Goal: Task Accomplishment & Management: Complete application form

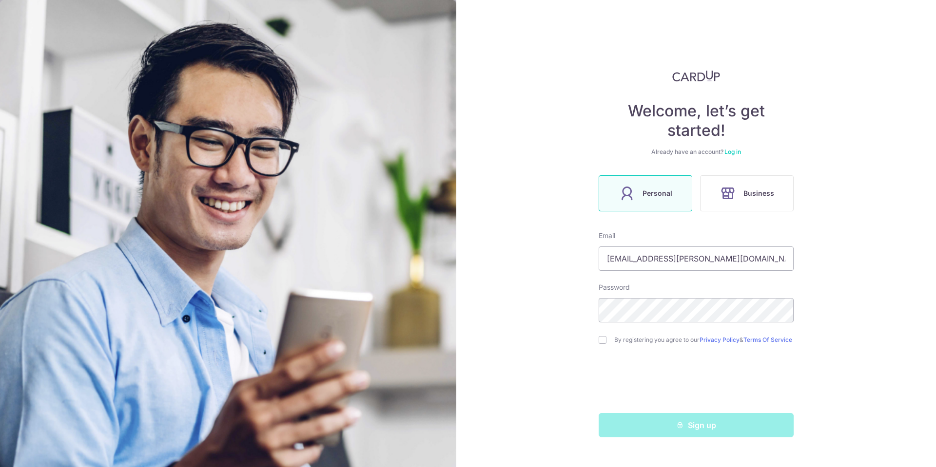
type input "[EMAIL_ADDRESS][PERSON_NAME][DOMAIN_NAME]"
click at [674, 334] on form "Email [EMAIL_ADDRESS][PERSON_NAME][DOMAIN_NAME] Password By registering you agr…" at bounding box center [696, 334] width 195 height 207
click at [605, 344] on input "checkbox" at bounding box center [603, 340] width 8 height 8
checkbox input "true"
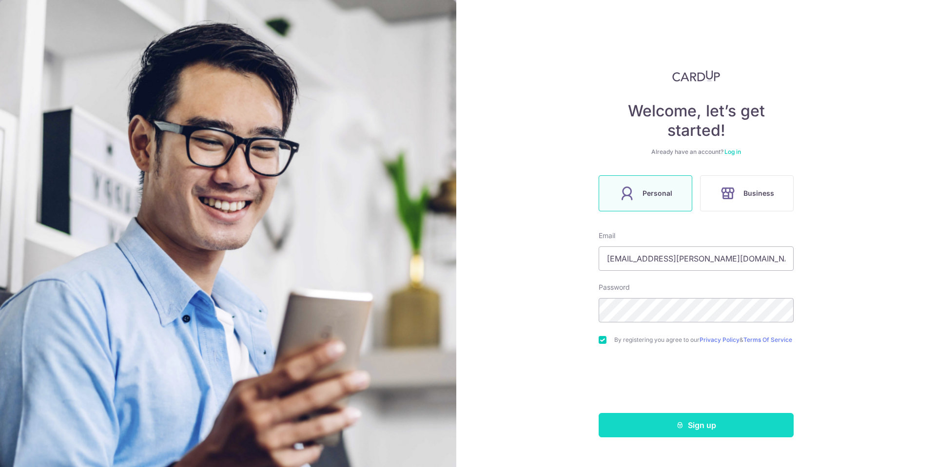
click at [764, 435] on button "Sign up" at bounding box center [696, 425] width 195 height 24
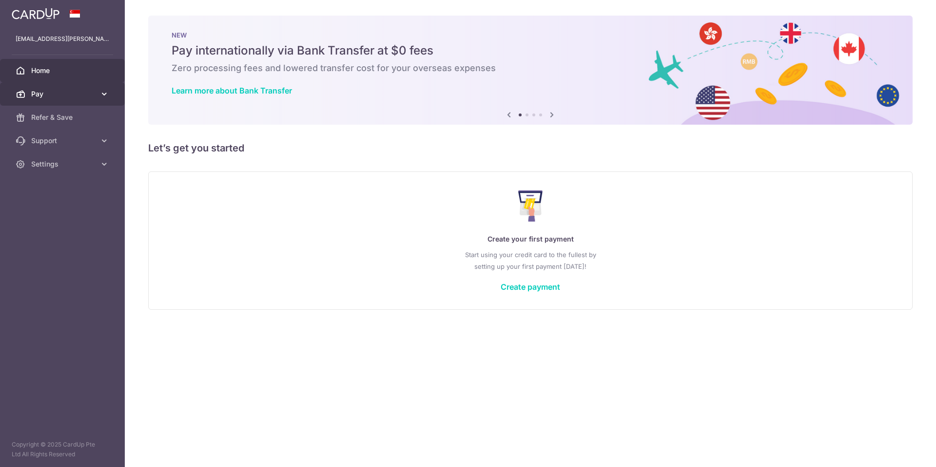
click at [53, 95] on span "Pay" at bounding box center [63, 94] width 64 height 10
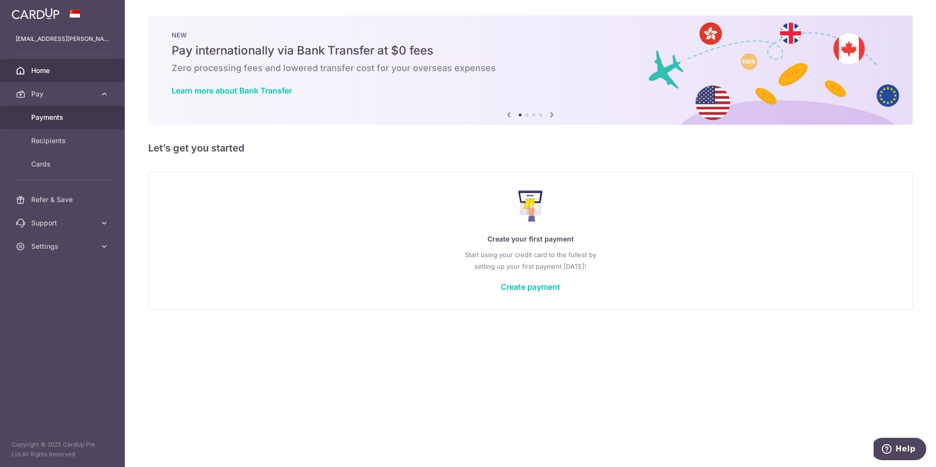
click at [78, 118] on span "Payments" at bounding box center [63, 118] width 64 height 10
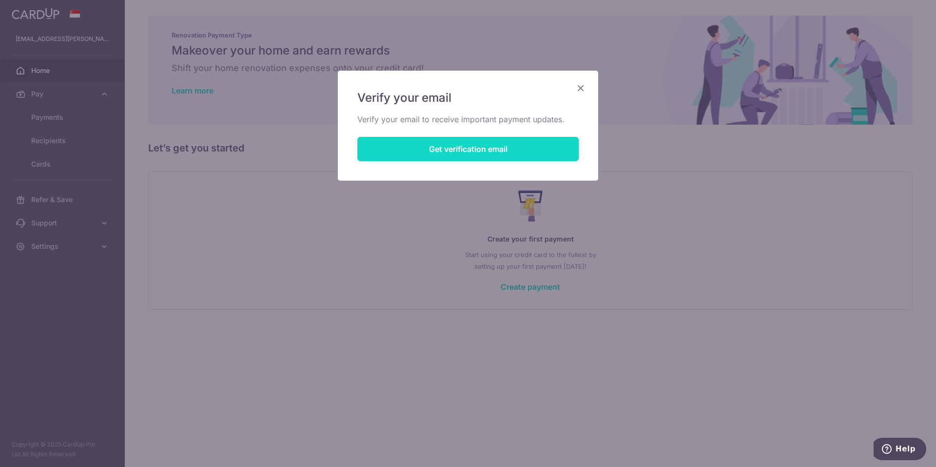
click at [451, 158] on button "Get verification email" at bounding box center [467, 149] width 221 height 24
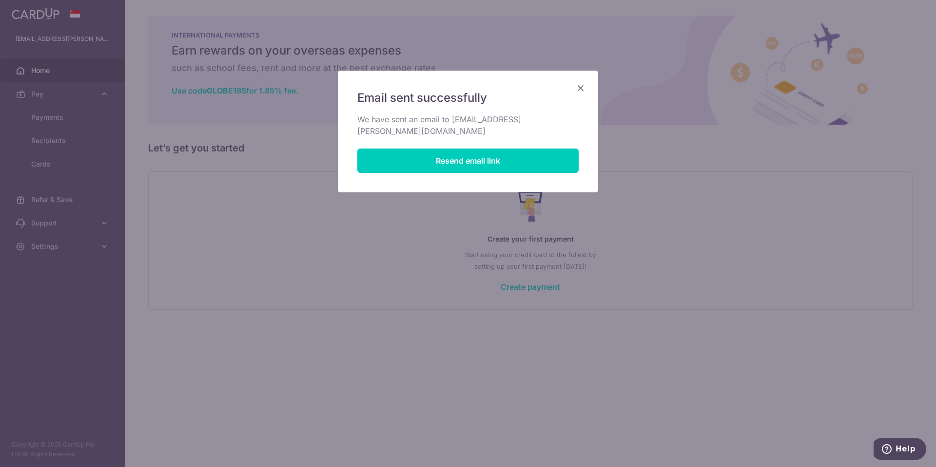
drag, startPoint x: 263, startPoint y: 395, endPoint x: 270, endPoint y: 381, distance: 15.7
click at [264, 394] on div "Email sent successfully We have sent an email to [EMAIL_ADDRESS][PERSON_NAME][D…" at bounding box center [468, 233] width 936 height 467
